Goal: Information Seeking & Learning: Learn about a topic

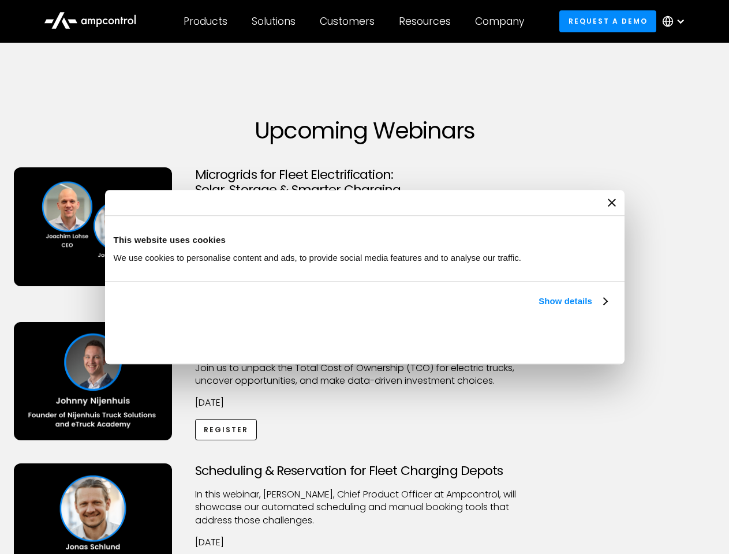
click at [539, 308] on link "Show details" at bounding box center [573, 301] width 68 height 14
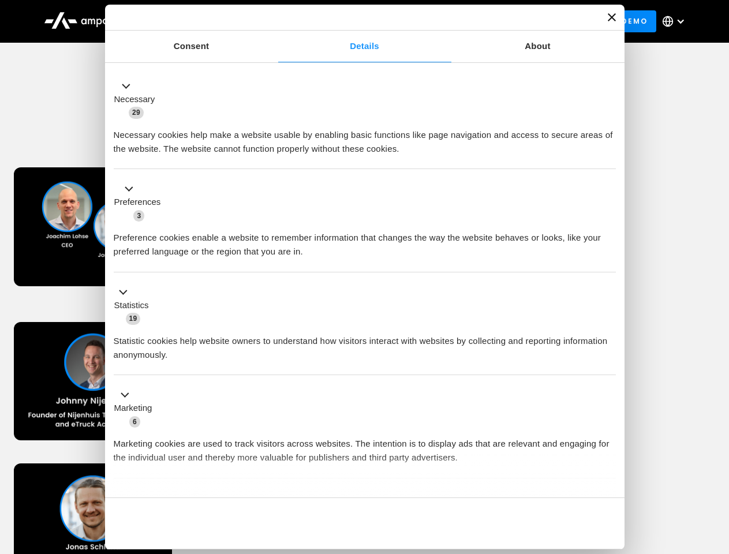
click at [608, 507] on button "Okay" at bounding box center [533, 523] width 166 height 33
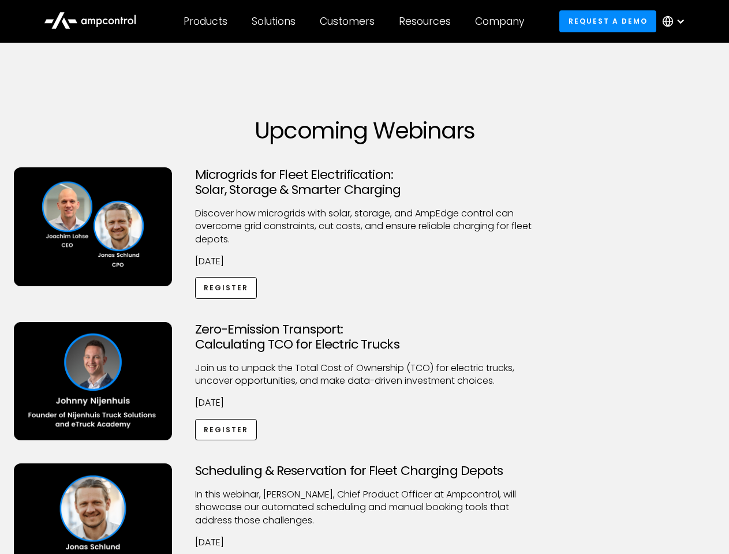
click at [716, 465] on div "Scheduling & Reservation for Fleet Charging Depots ​In this webinar, [PERSON_NA…" at bounding box center [364, 535] width 725 height 142
click at [355, 21] on div "Customers" at bounding box center [347, 21] width 55 height 13
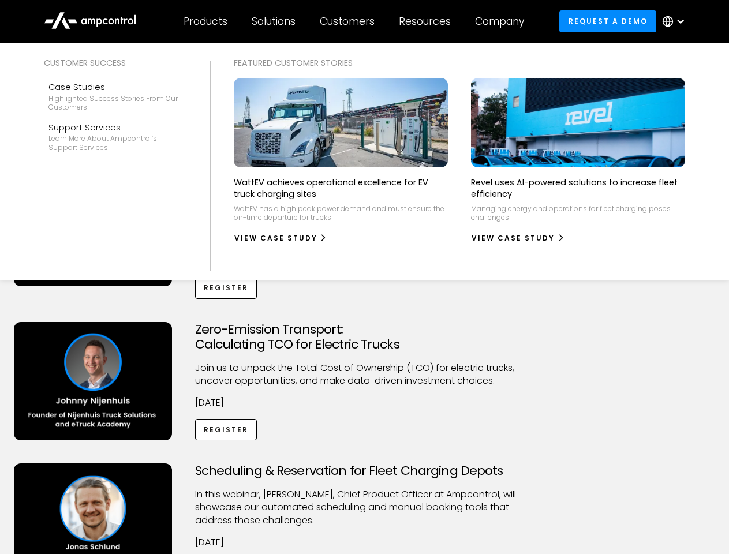
click at [205, 21] on div "Products" at bounding box center [206, 21] width 44 height 13
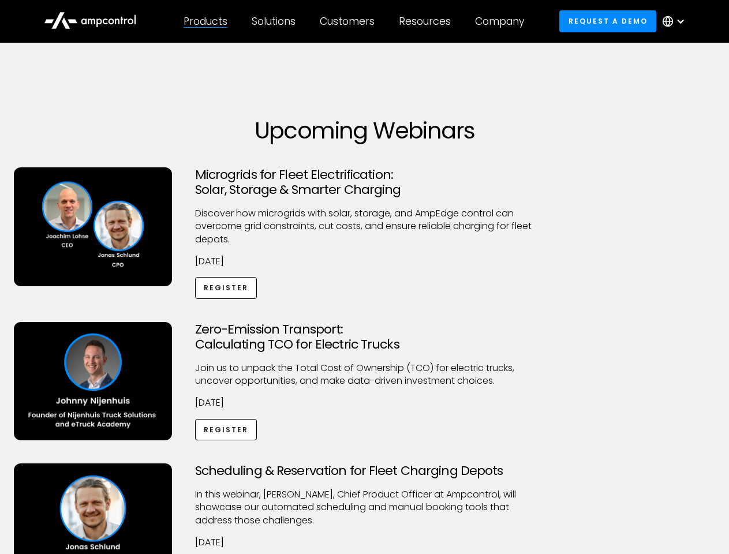
click at [274, 21] on div "Solutions" at bounding box center [274, 21] width 44 height 13
click at [349, 21] on div "Customers" at bounding box center [347, 21] width 55 height 13
click at [427, 21] on div "Resources" at bounding box center [425, 21] width 52 height 13
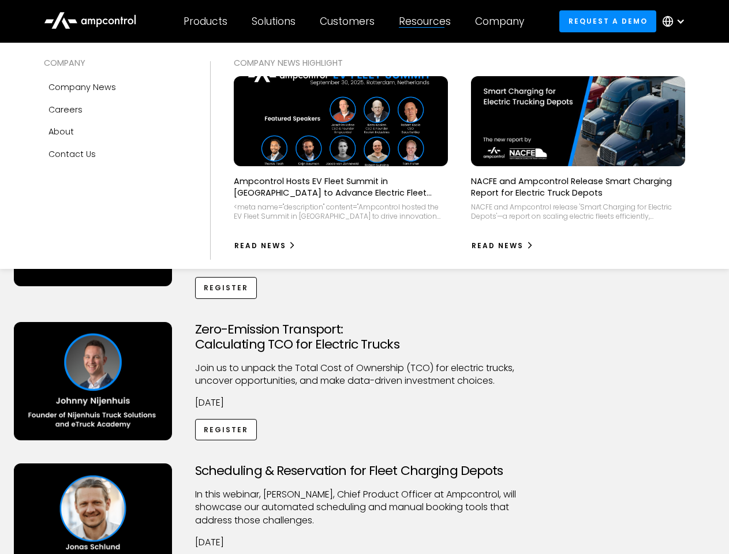
click at [503, 21] on div "Company" at bounding box center [499, 21] width 49 height 13
click at [677, 21] on div at bounding box center [680, 21] width 9 height 9
